Goal: Task Accomplishment & Management: Manage account settings

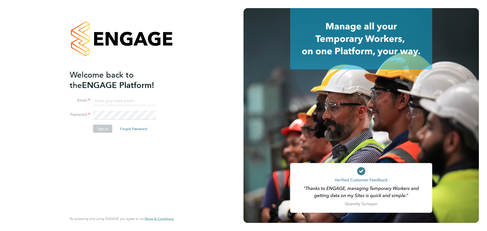
type input "mark@xede.co.uk"
click at [135, 105] on input "mark@xede.co.uk" at bounding box center [124, 100] width 63 height 9
drag, startPoint x: 87, startPoint y: 128, endPoint x: 92, endPoint y: 129, distance: 5.7
click at [87, 128] on li "Sign In Forgot Password" at bounding box center [119, 131] width 99 height 13
click at [97, 129] on button "Sign In" at bounding box center [102, 129] width 19 height 8
